Goal: Information Seeking & Learning: Learn about a topic

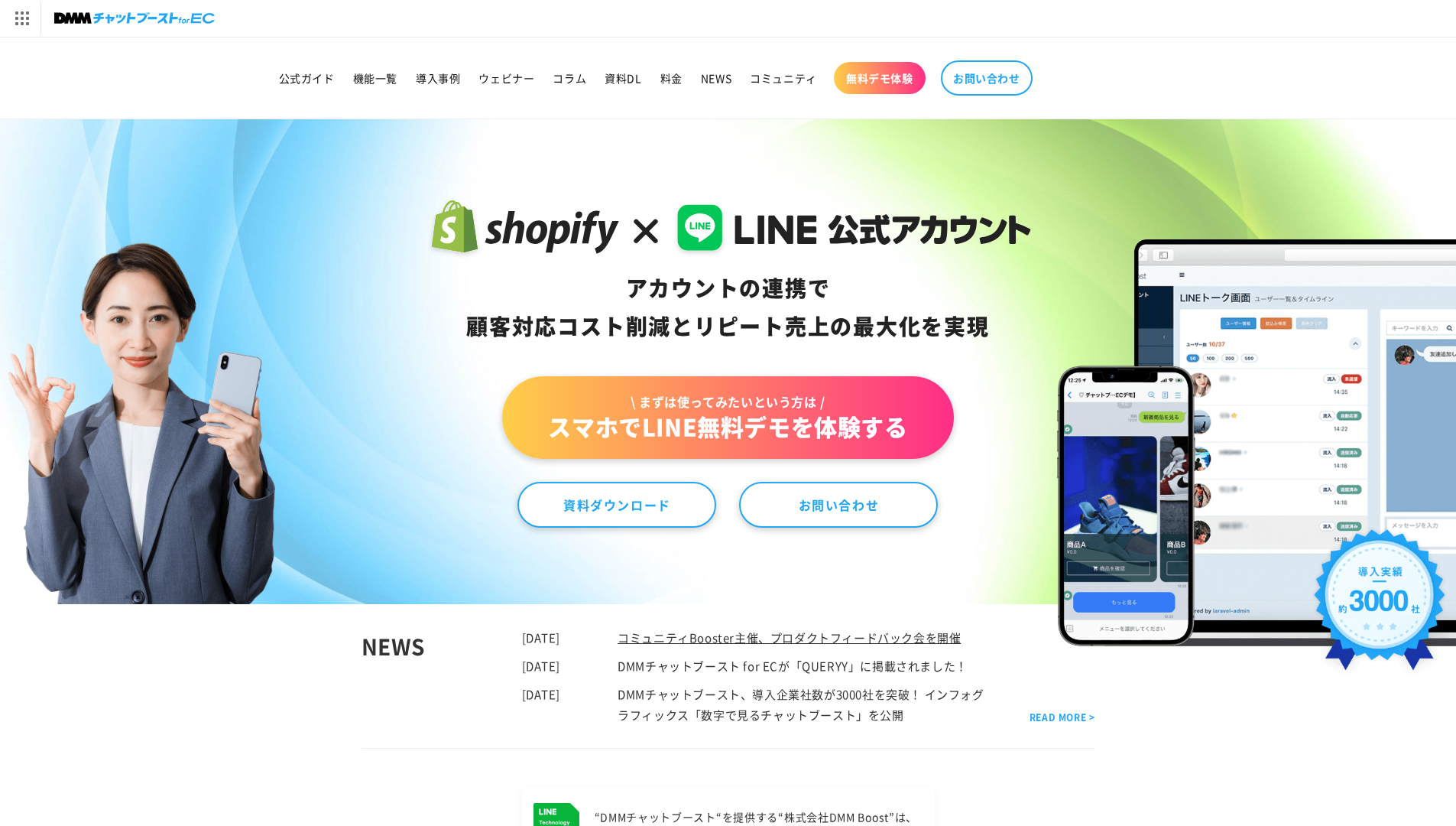
scroll to position [586, 0]
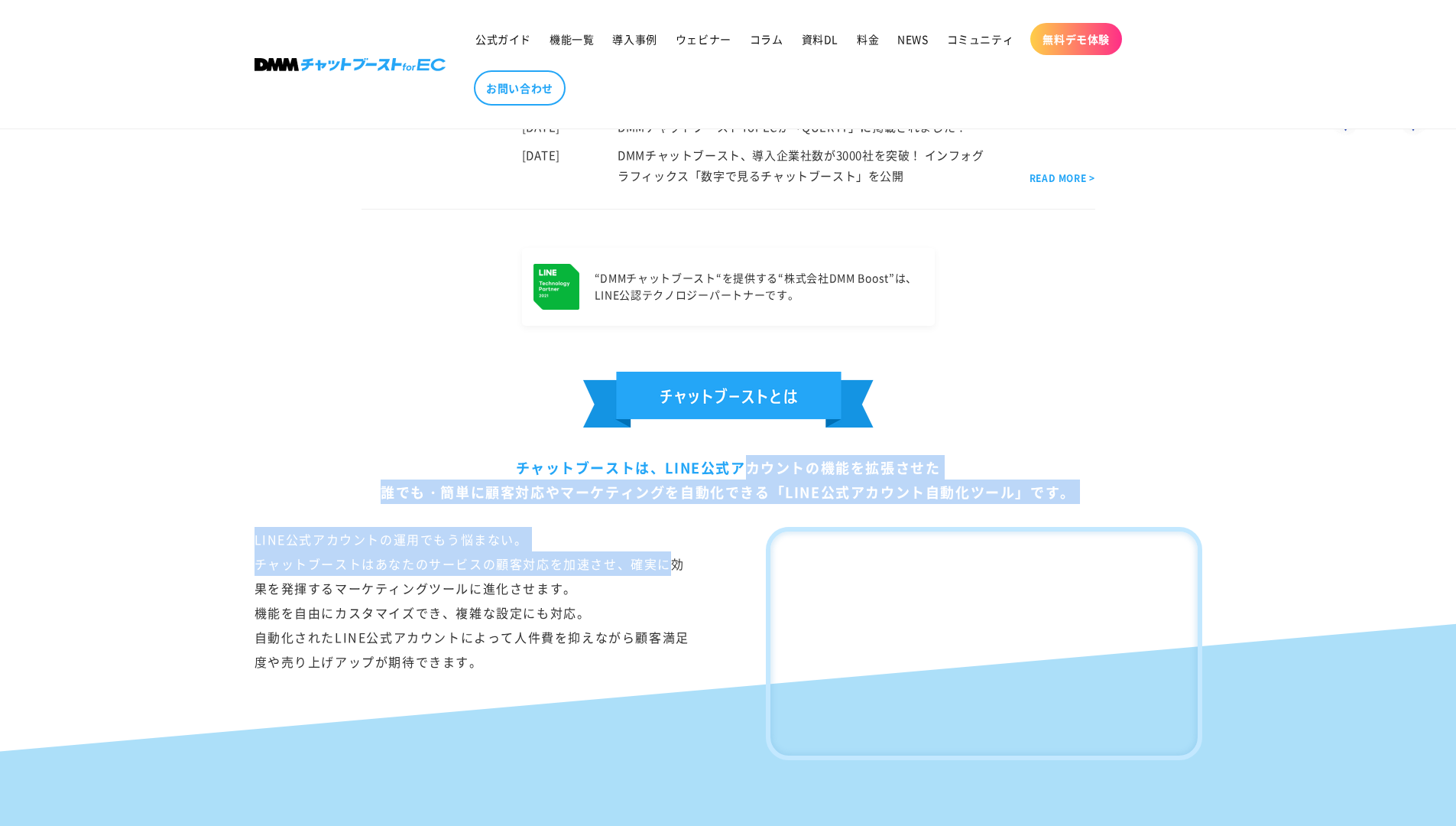
drag, startPoint x: 521, startPoint y: 470, endPoint x: 669, endPoint y: 570, distance: 178.6
click at [669, 570] on div "チャットブーストは、LINE公式アカウントの機能を拡張させた 誰でも・簡単に顧客対応やマーケティングを自動化できる「LINE公式アカウント自動化ツール」です。…" at bounding box center [728, 566] width 1024 height 388
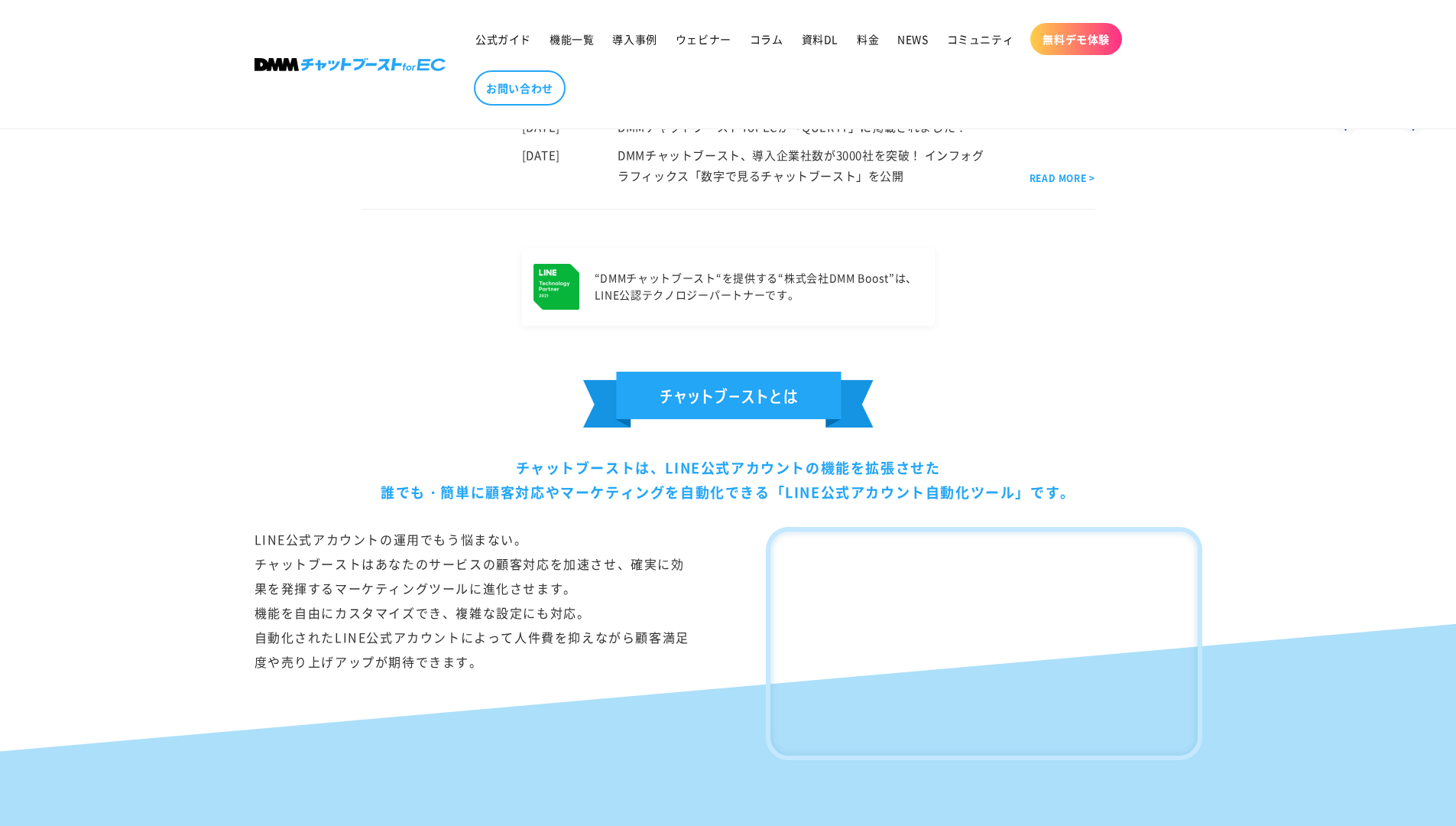
click at [669, 571] on div "LINE公式アカウントの運用でもう悩まない。 チャットブーストはあなたのサービスの顧客対応を加速させ、確実に効果を発揮するマーケティングツールに進化させます。…" at bounding box center [472, 642] width 435 height 233
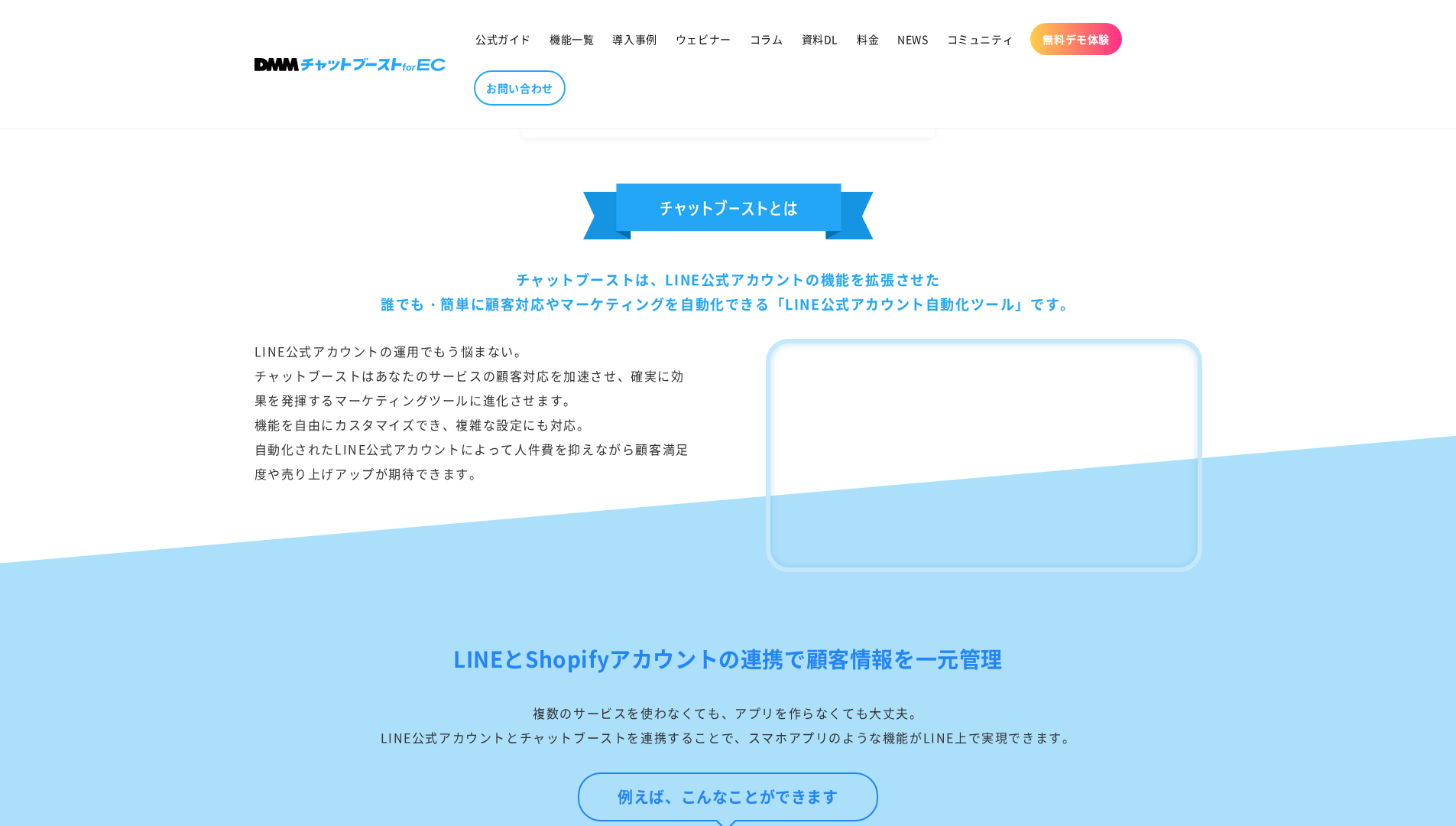
scroll to position [814, 0]
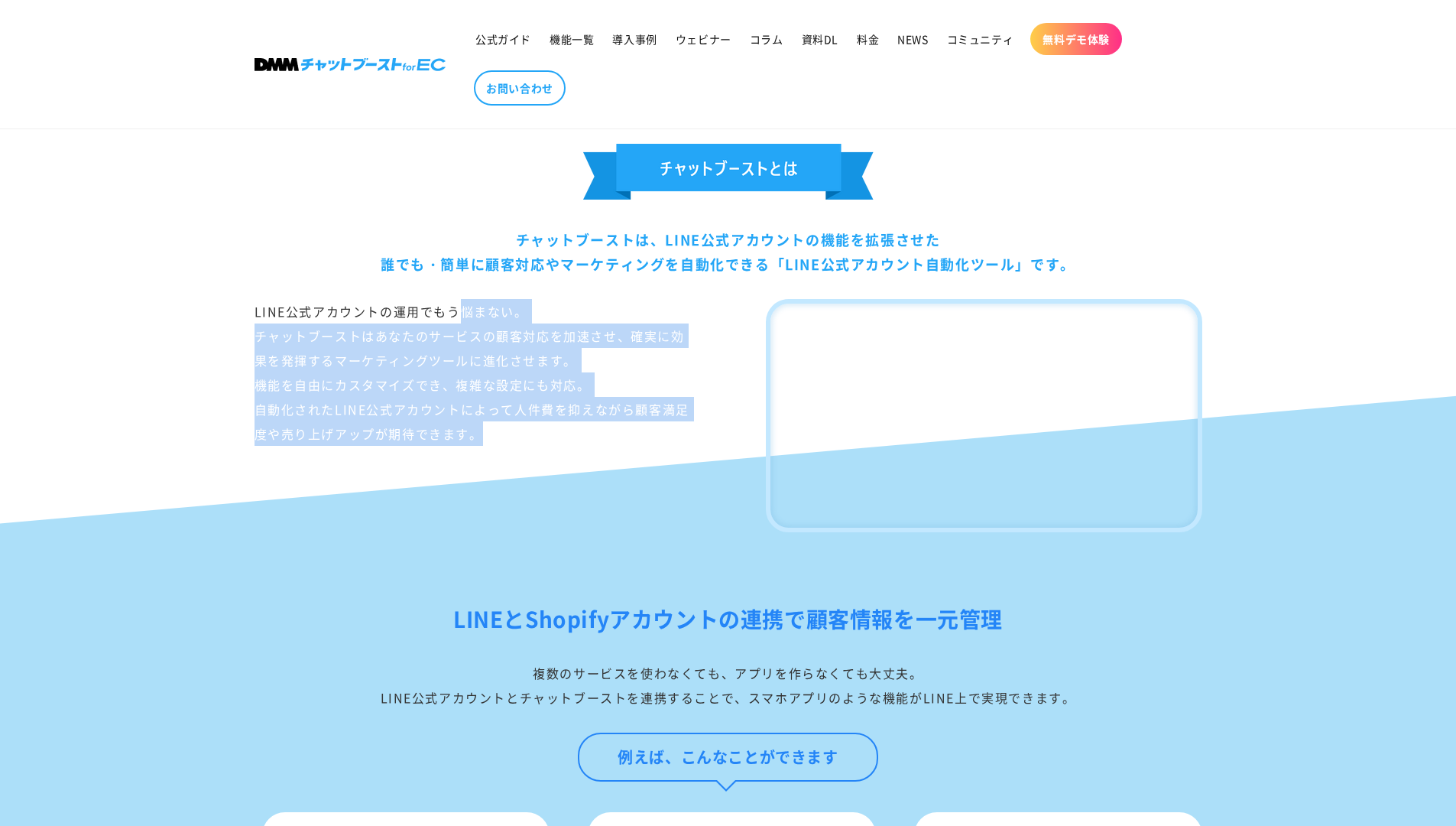
drag, startPoint x: 253, startPoint y: 314, endPoint x: 515, endPoint y: 464, distance: 301.9
click at [515, 464] on div "チャットブーストは、LINE公式アカウントの機能を拡張させた 誰でも・簡単に顧客対応やマーケティングを自動化できる「LINE公式アカウント自動化ツール」です。…" at bounding box center [728, 338] width 1024 height 388
click at [515, 464] on div "LINE公式アカウントの運用でもう悩まない。 チャットブーストはあなたのサービスの顧客対応を加速させ、確実に効果を発揮するマーケティングツールに進化させます。…" at bounding box center [472, 414] width 435 height 233
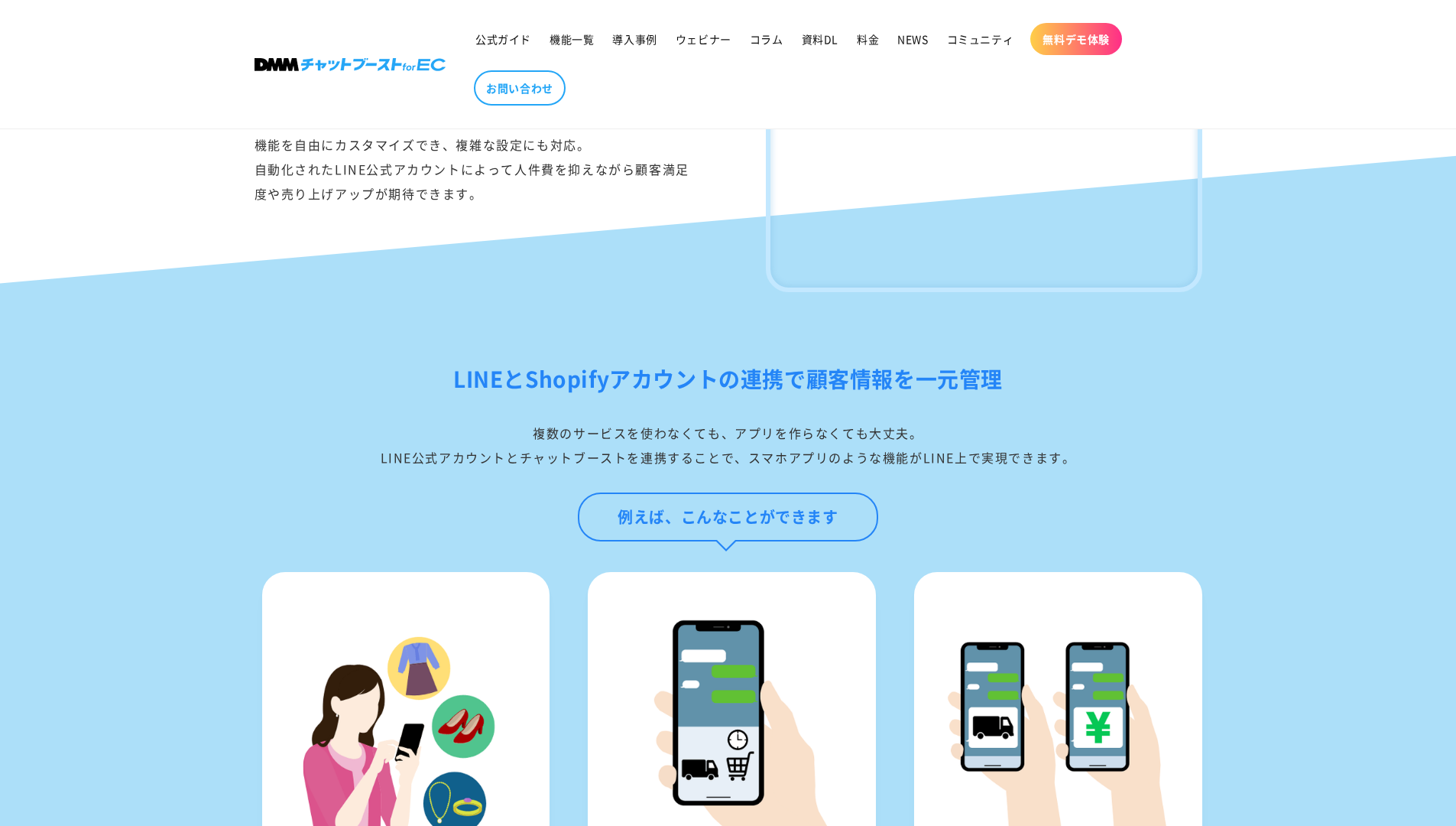
scroll to position [1090, 0]
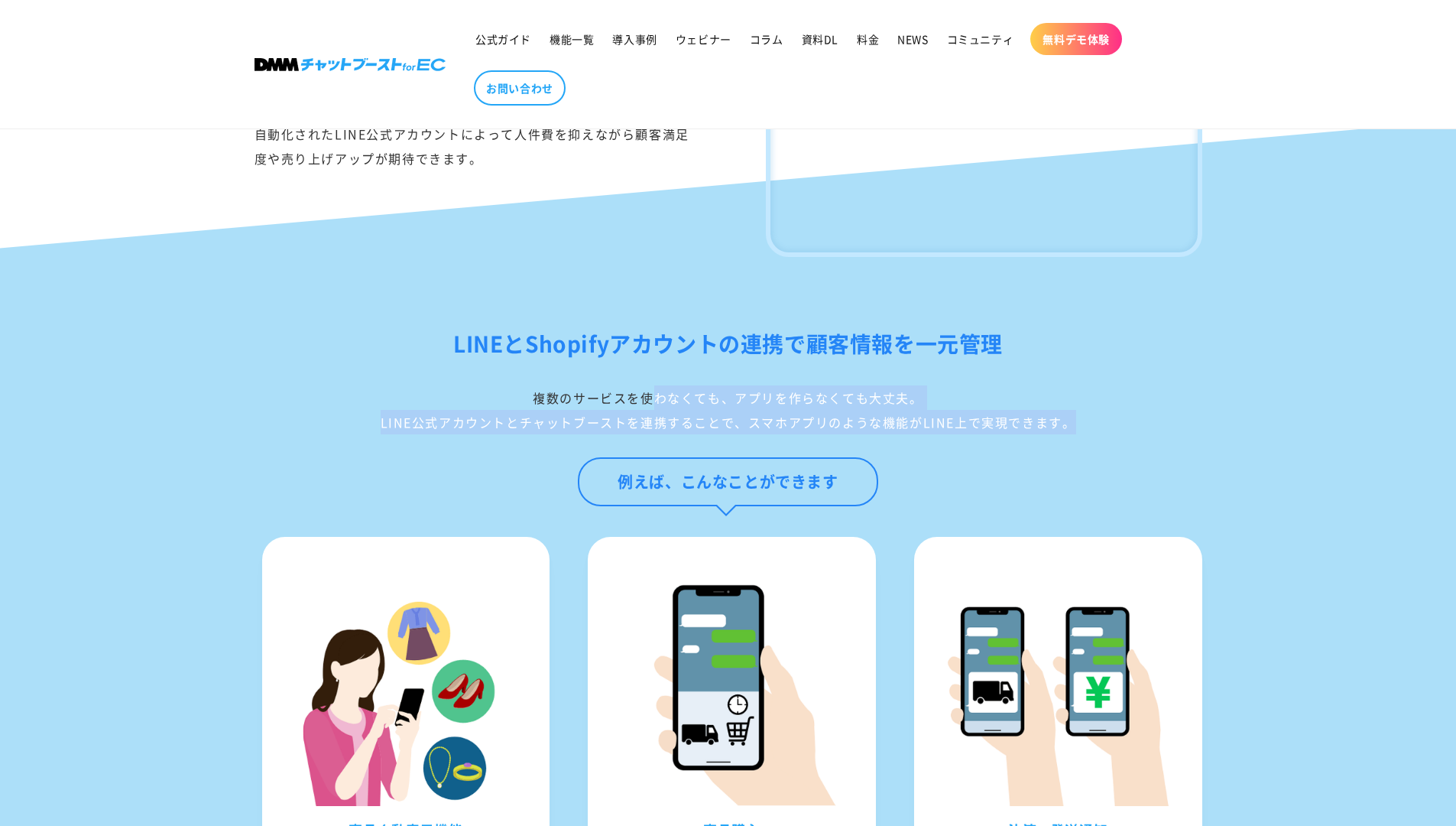
drag, startPoint x: 533, startPoint y: 419, endPoint x: 946, endPoint y: 473, distance: 416.5
click at [946, 473] on div "LINEとShopifyアカウントの連携で顧客情報を[PERSON_NAME]管理 複数のサービスを使わなくても、アプリを作らなくても大丈夫。 LINE公式ア…" at bounding box center [728, 431] width 1024 height 211
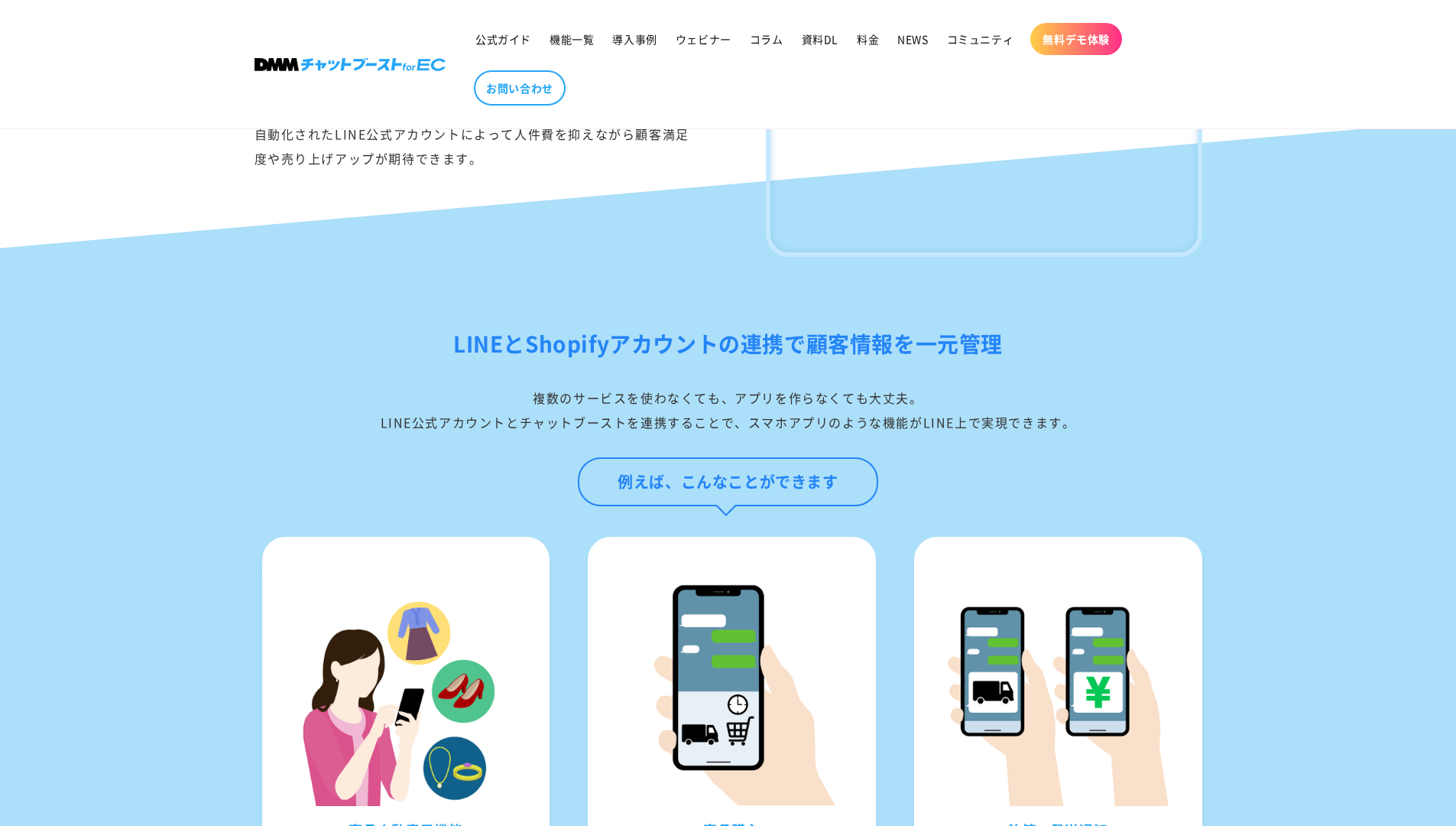
drag, startPoint x: 472, startPoint y: 448, endPoint x: 997, endPoint y: 537, distance: 532.5
click at [997, 537] on div "LINEとShopifyアカウントの連携で顧客情報を[PERSON_NAME]管理 複数のサービスを使わなくても、アプリを作らなくても大丈夫。 LINE公式ア…" at bounding box center [728, 431] width 1024 height 211
click at [997, 537] on div "例えば、こんなことができます" at bounding box center [728, 497] width 947 height 79
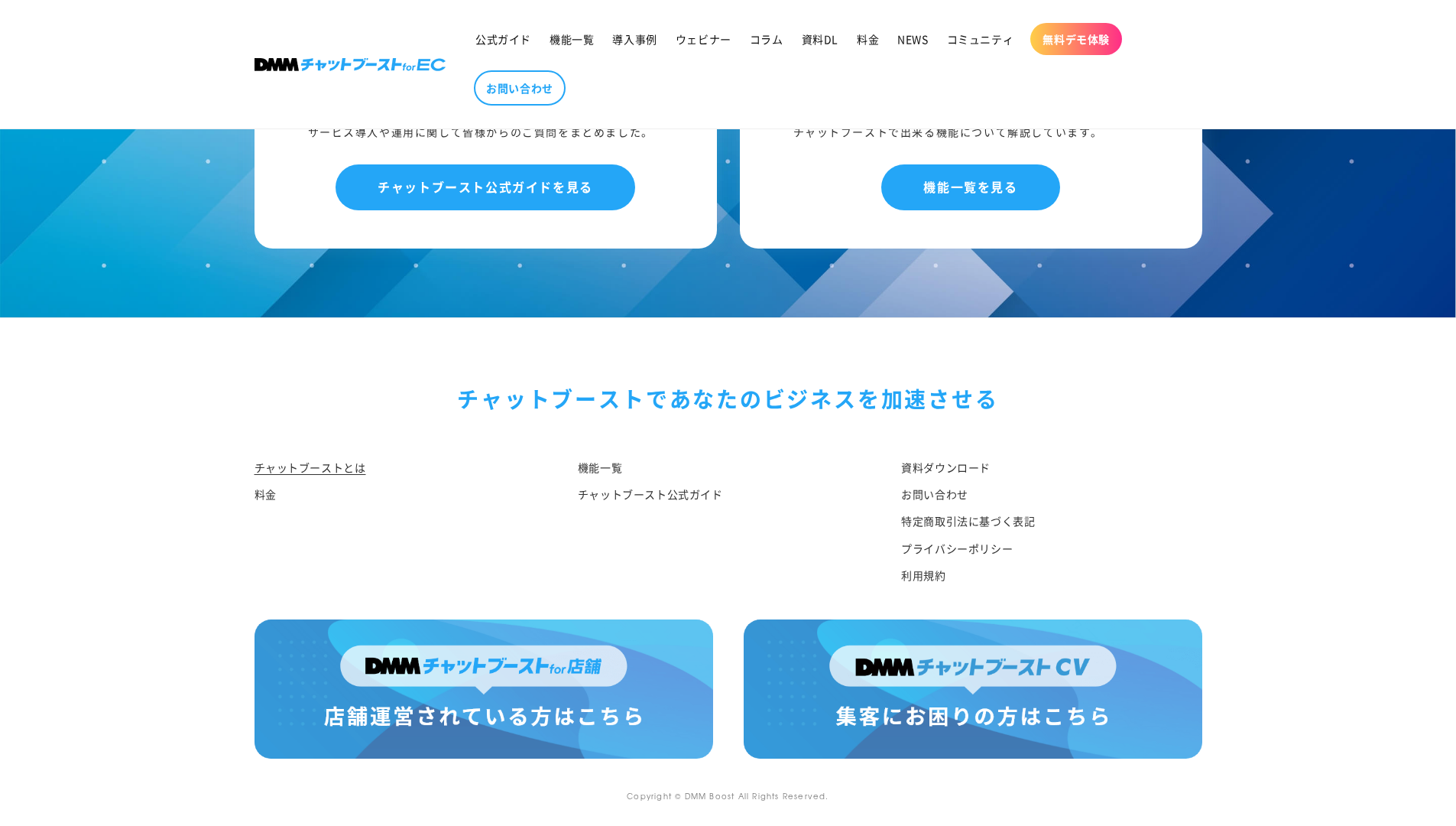
scroll to position [7823, 0]
click at [522, 654] on img at bounding box center [484, 689] width 459 height 139
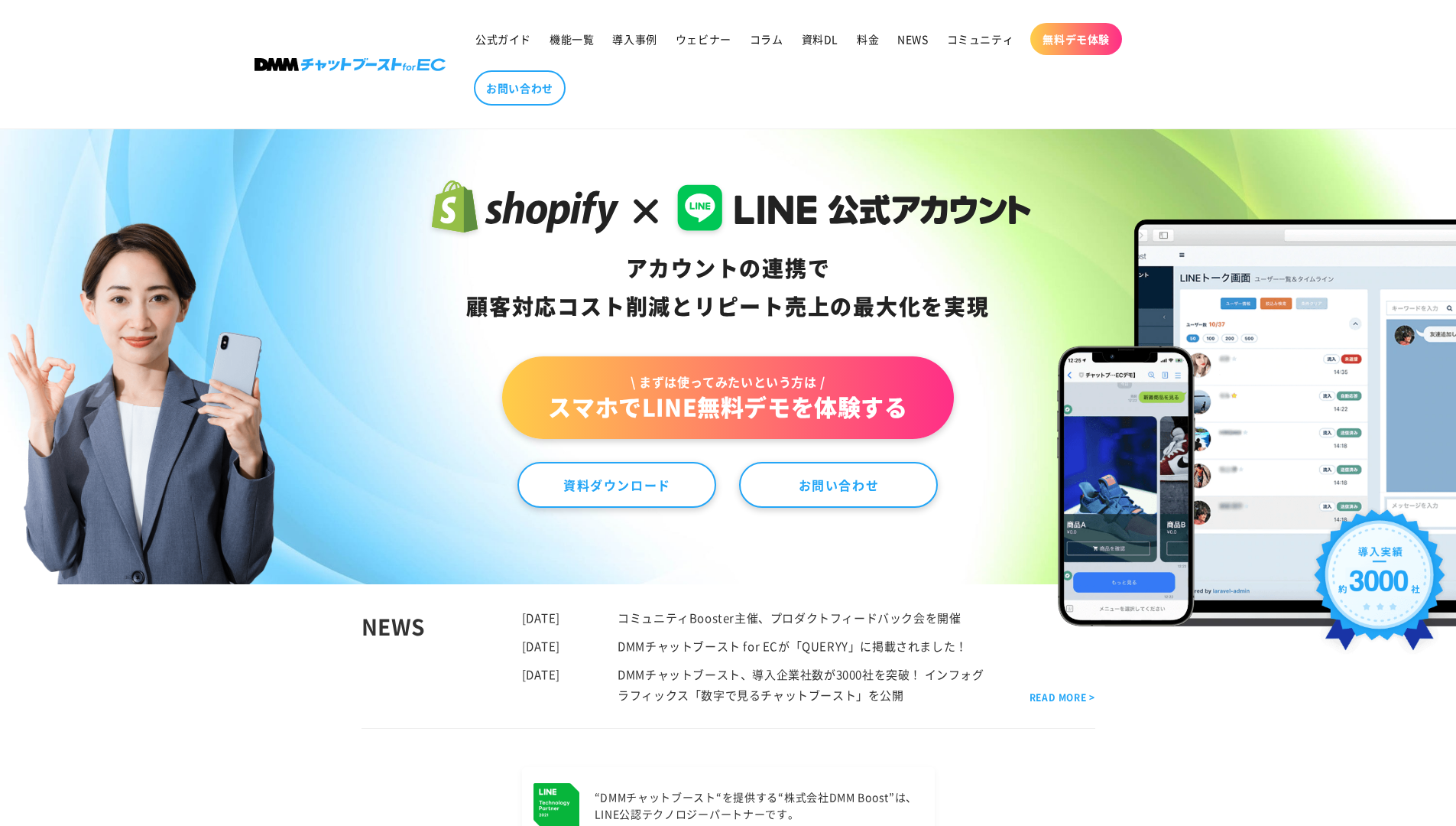
scroll to position [0, 0]
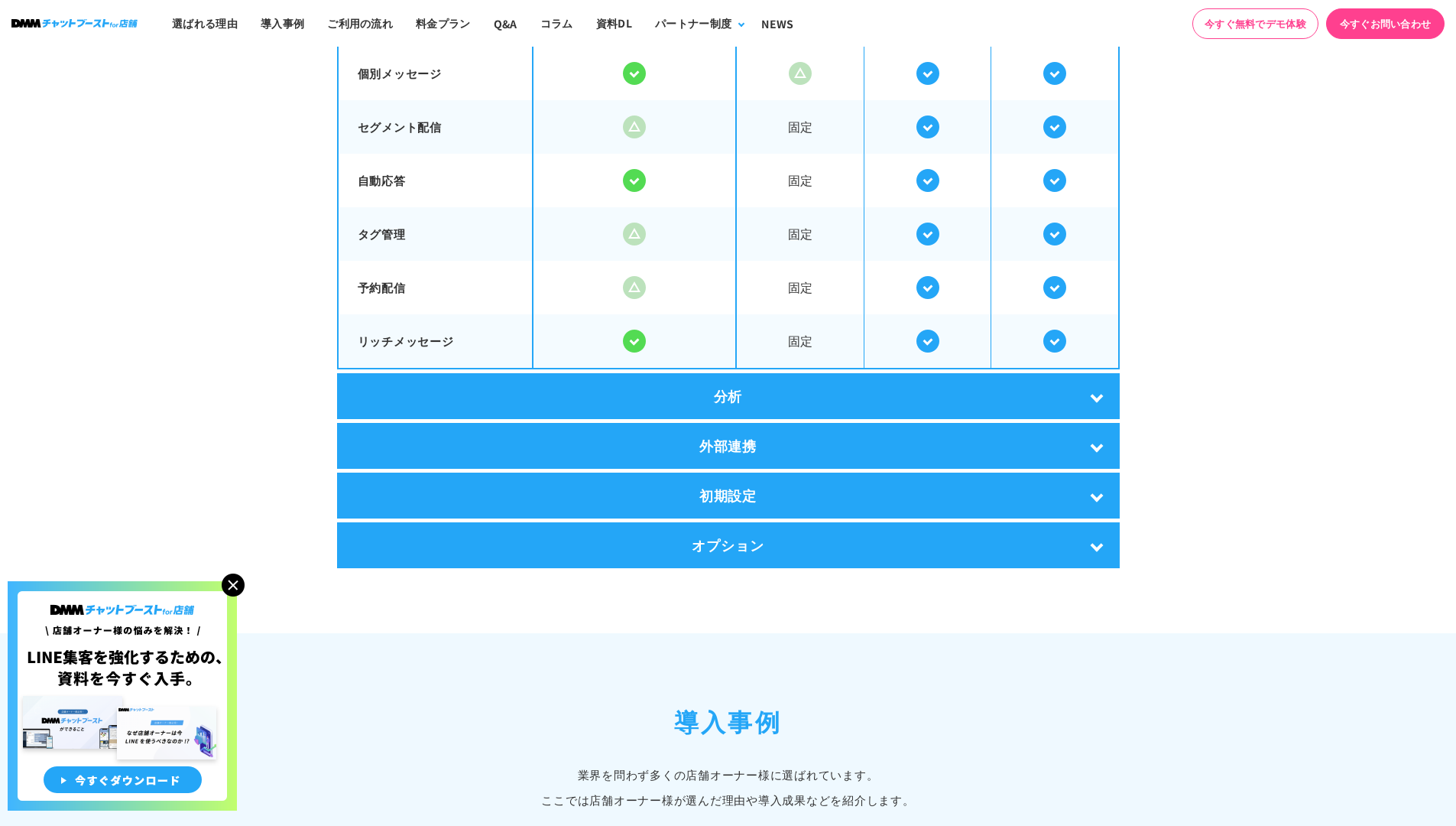
scroll to position [2789, 0]
